Goal: Task Accomplishment & Management: Manage account settings

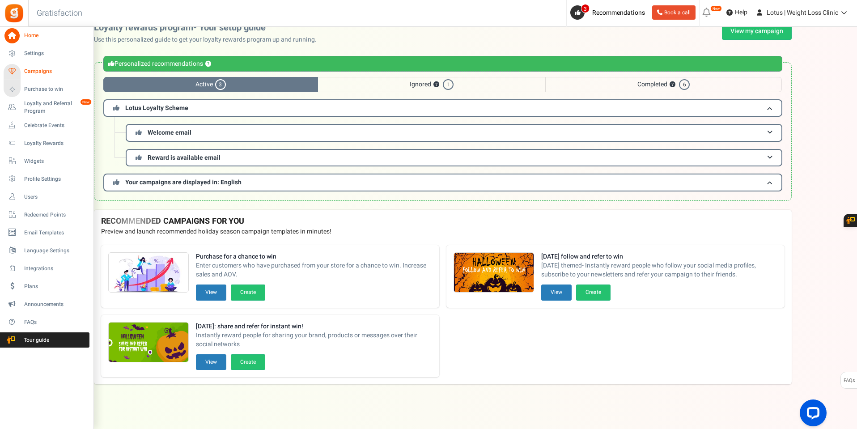
click at [34, 71] on span "Campaigns" at bounding box center [55, 72] width 63 height 8
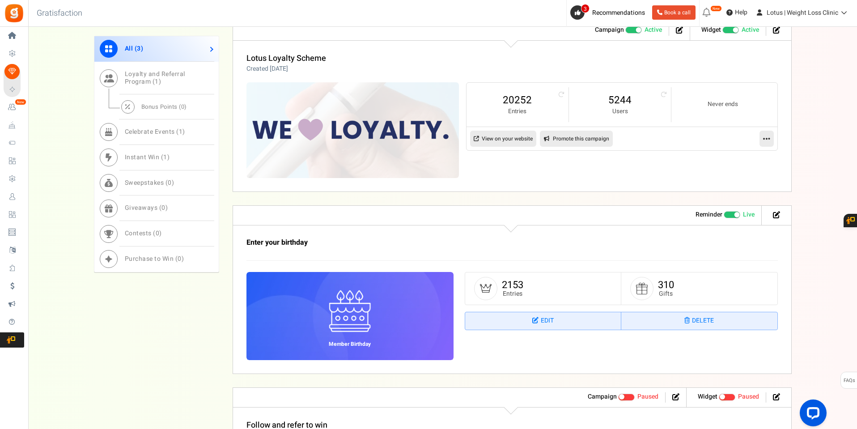
scroll to position [322, 0]
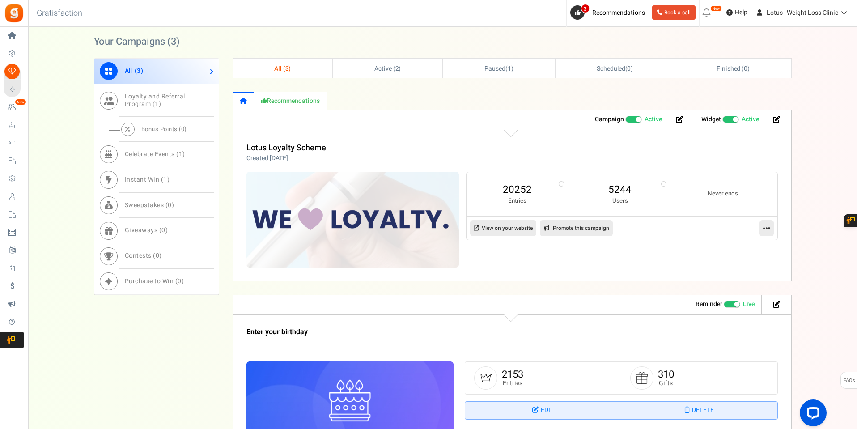
click at [770, 229] on icon at bounding box center [766, 228] width 7 height 8
click at [728, 251] on link "Edit" at bounding box center [738, 250] width 66 height 17
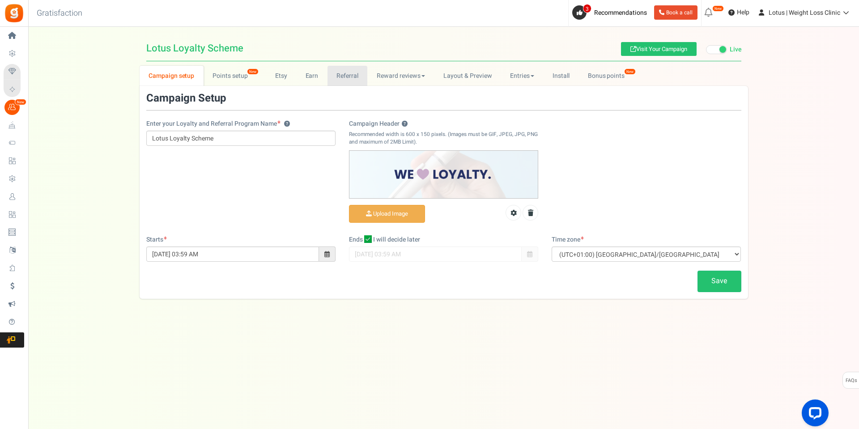
click at [351, 77] on link "Referral" at bounding box center [348, 76] width 40 height 20
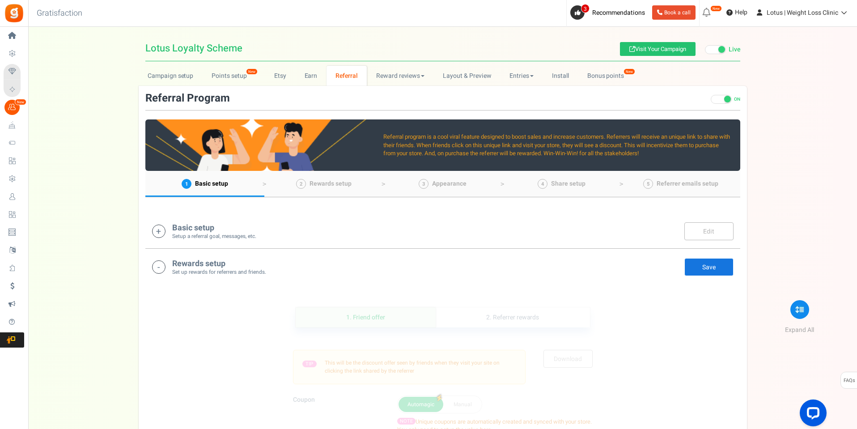
click at [157, 230] on icon at bounding box center [158, 231] width 13 height 13
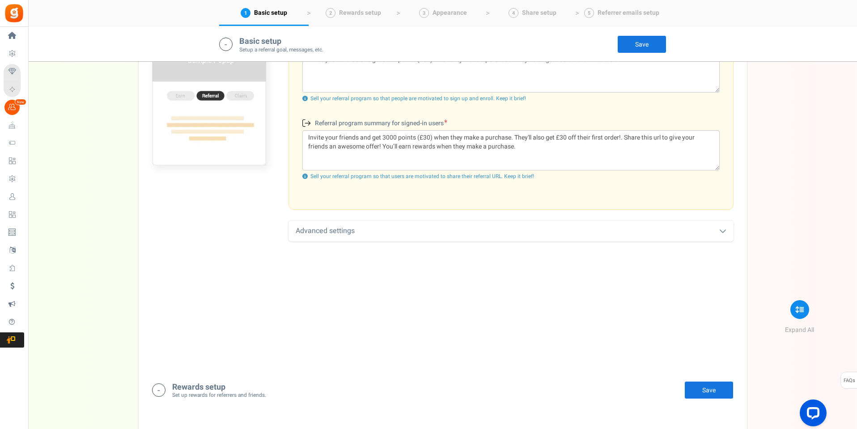
scroll to position [366, 0]
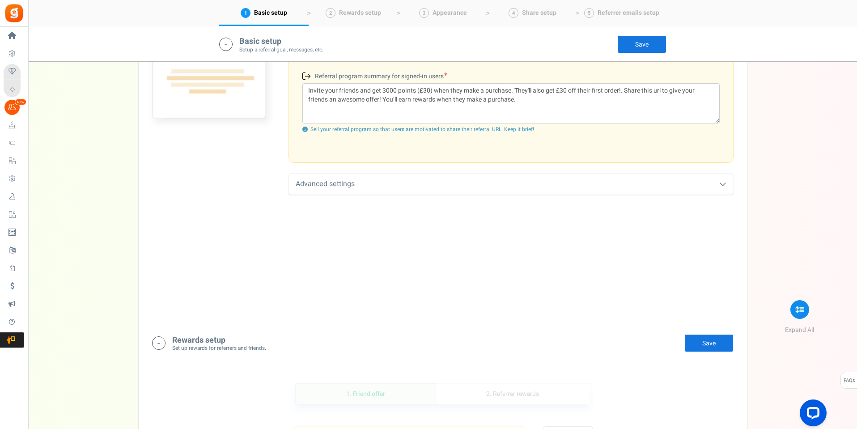
click at [326, 182] on div "Advanced settings" at bounding box center [511, 184] width 445 height 21
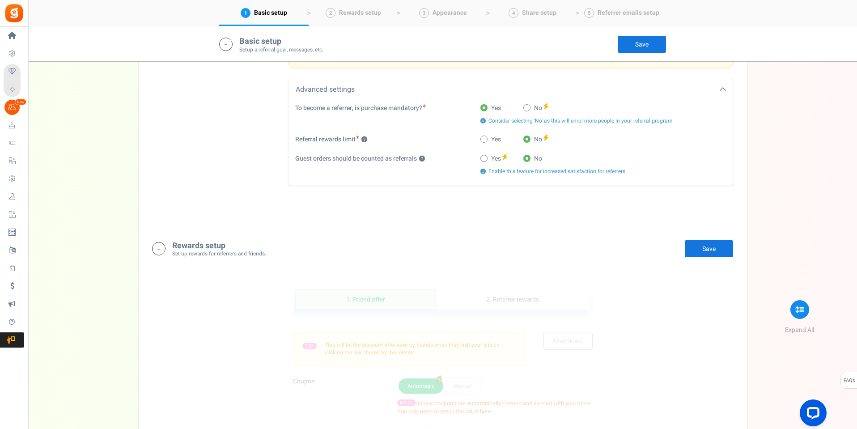
scroll to position [500, 0]
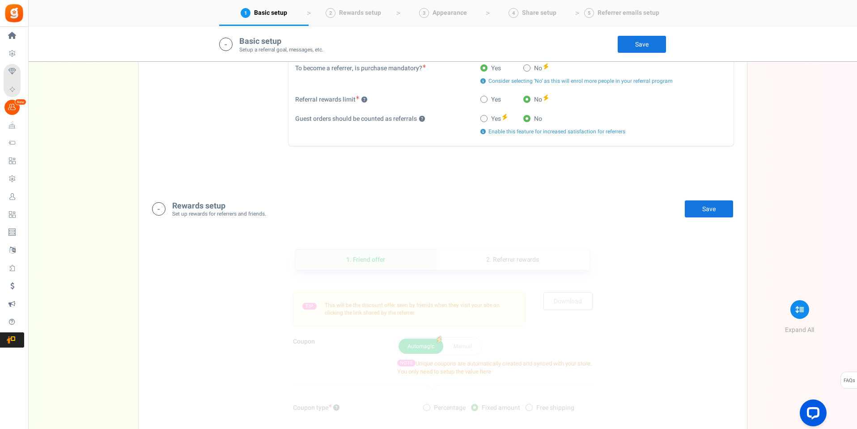
click at [209, 210] on h4 "Rewards setup" at bounding box center [219, 206] width 94 height 9
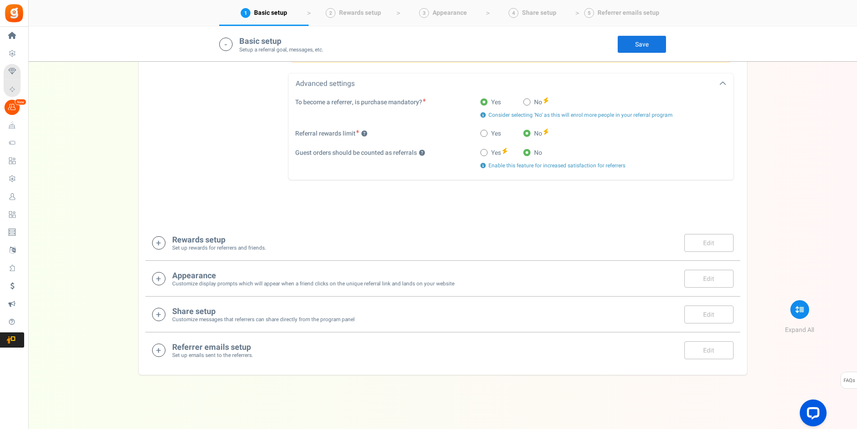
click at [221, 242] on h4 "Rewards setup" at bounding box center [219, 240] width 94 height 9
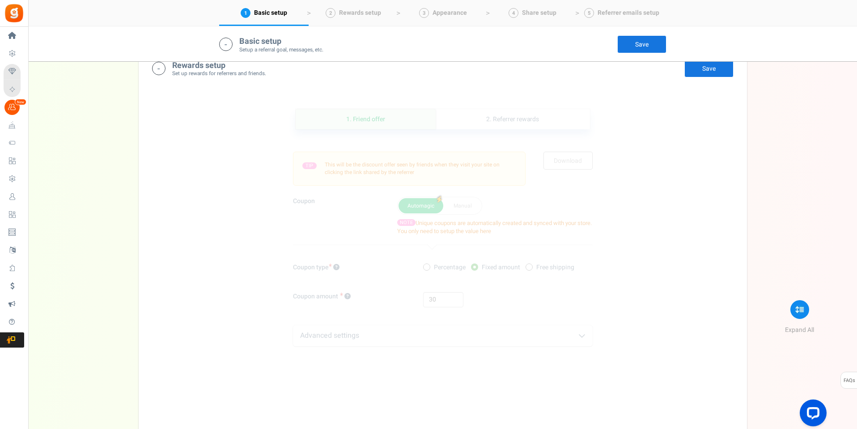
scroll to position [665, 0]
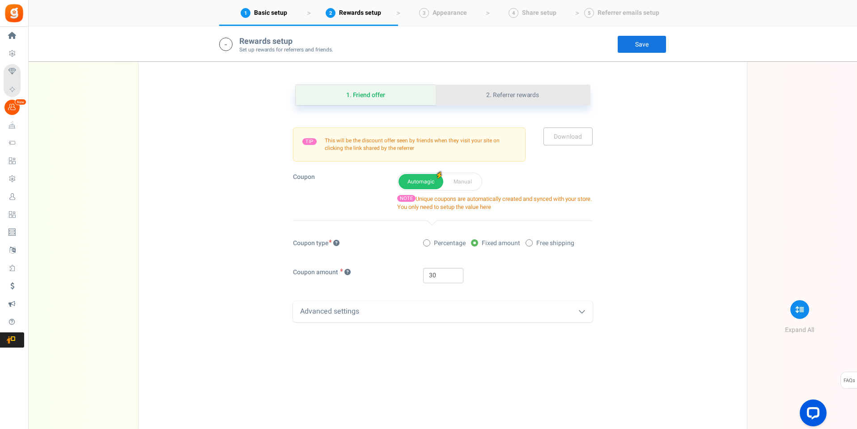
click at [531, 96] on link "2. Referrer rewards" at bounding box center [513, 95] width 154 height 20
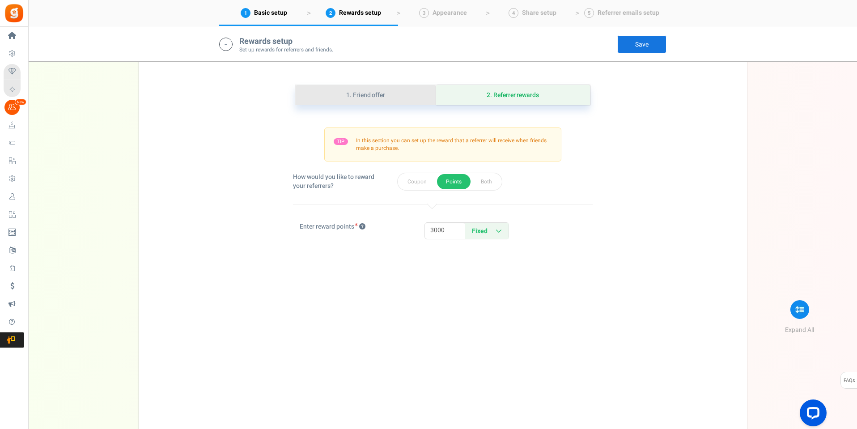
click at [381, 90] on link "1. Friend offer" at bounding box center [366, 95] width 141 height 20
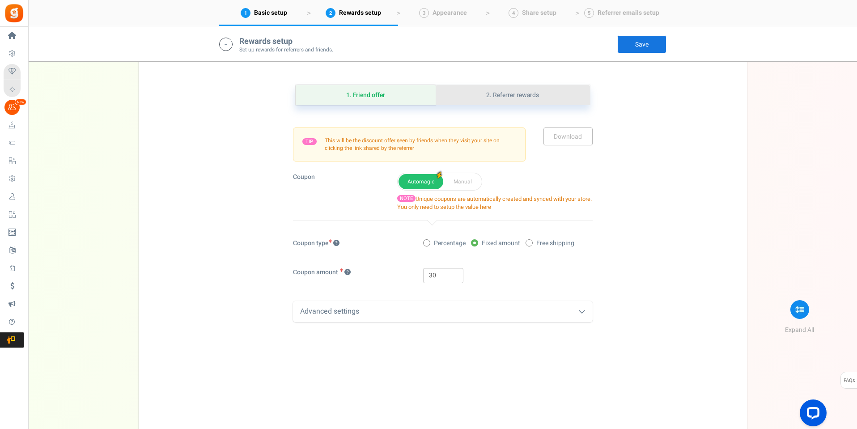
click at [532, 96] on link "2. Referrer rewards" at bounding box center [513, 95] width 154 height 20
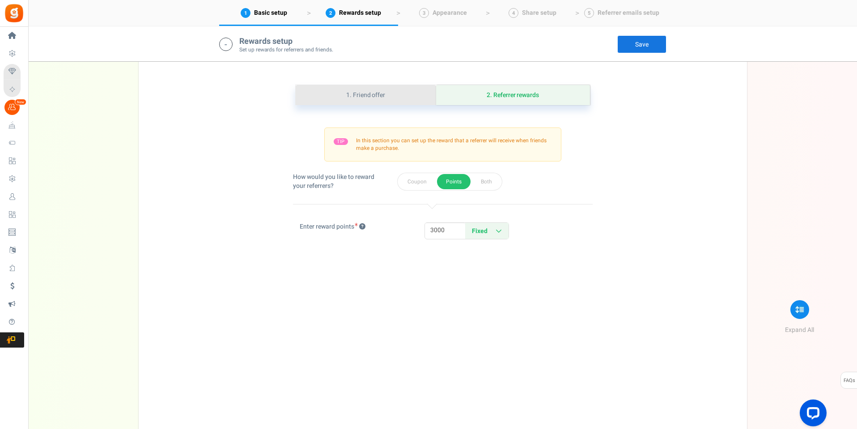
click at [365, 93] on link "1. Friend offer" at bounding box center [366, 95] width 141 height 20
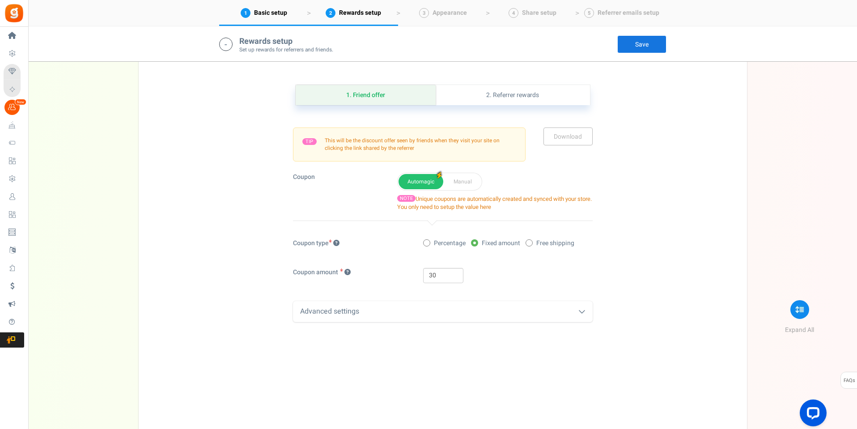
click at [351, 315] on div "Advanced settings" at bounding box center [443, 311] width 300 height 21
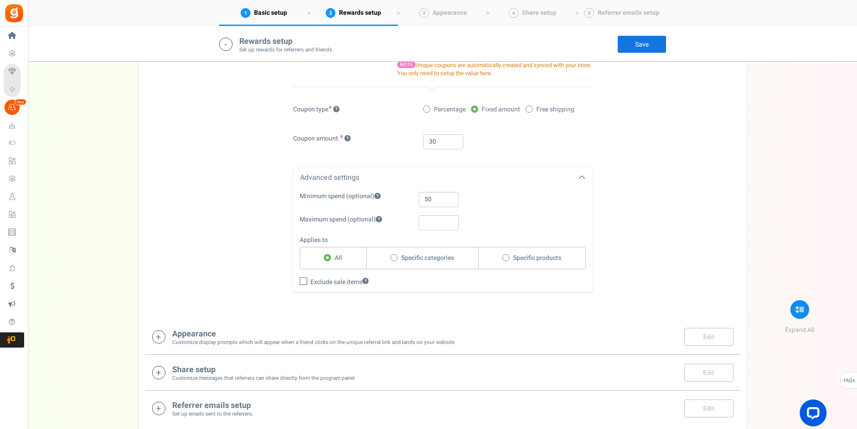
scroll to position [799, 0]
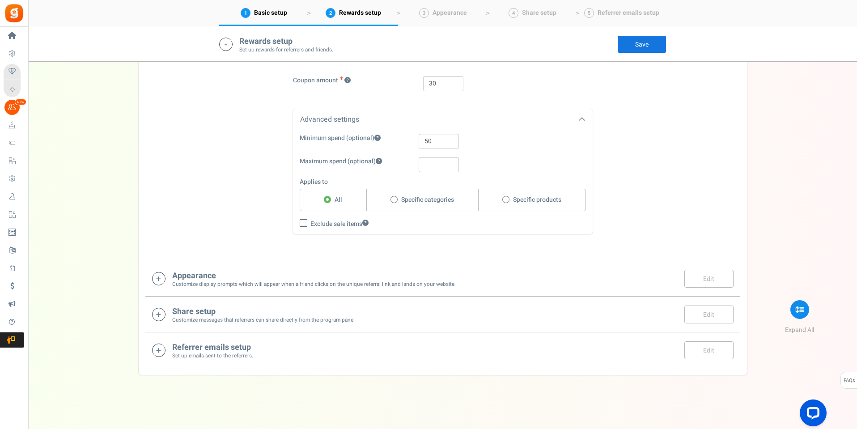
click at [152, 279] on div "Appearance Customize display prompts which will appear when a friend clicks on …" at bounding box center [443, 279] width 582 height 18
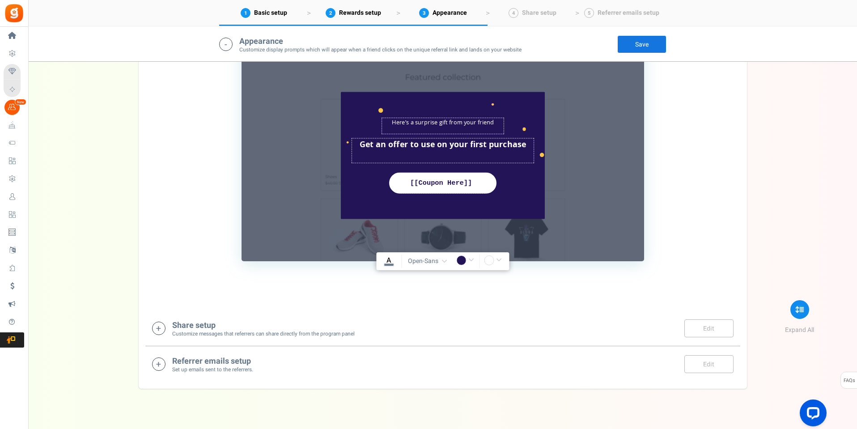
scroll to position [1259, 0]
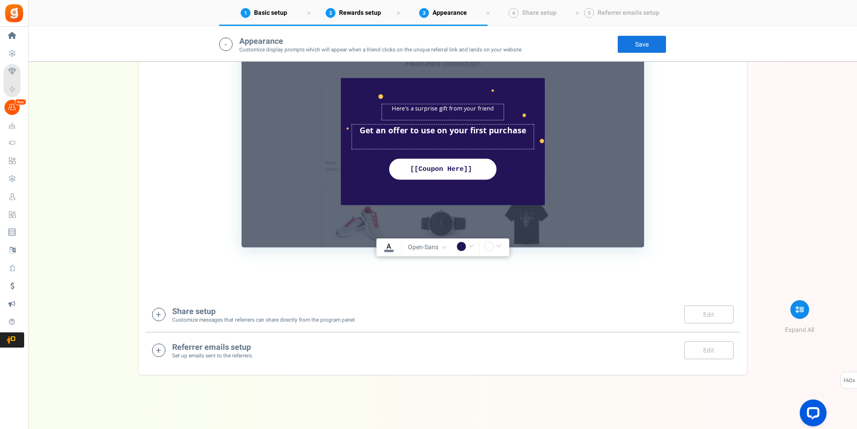
click at [156, 308] on icon at bounding box center [158, 314] width 13 height 13
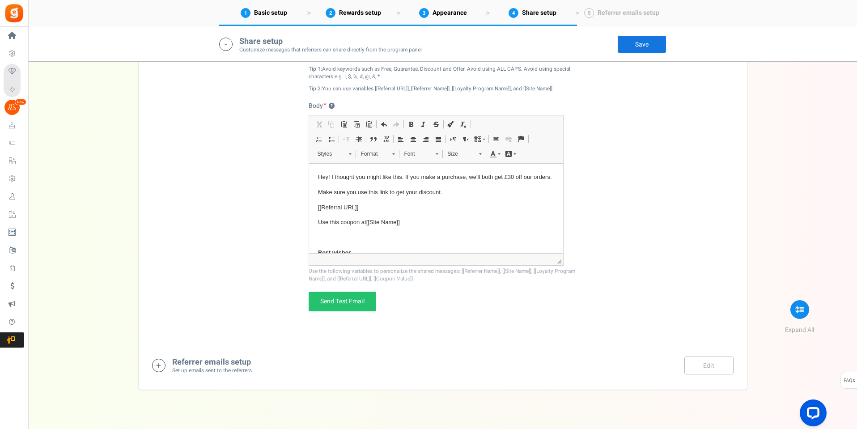
scroll to position [1664, 0]
click at [160, 362] on icon at bounding box center [158, 364] width 13 height 13
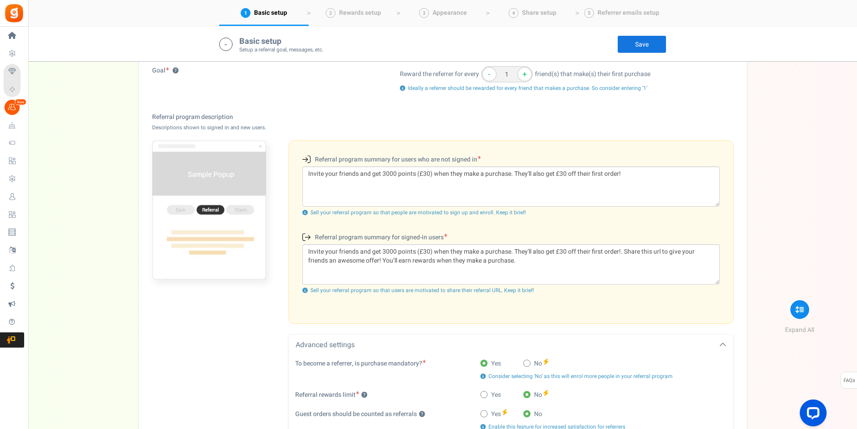
scroll to position [105, 0]
